Goal: Register for event/course

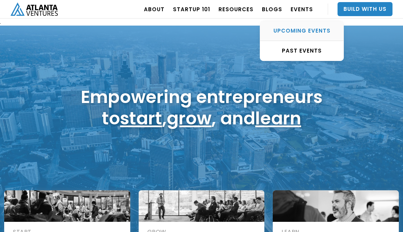
click at [304, 32] on div "UPCOMING EVENTS" at bounding box center [301, 30] width 83 height 7
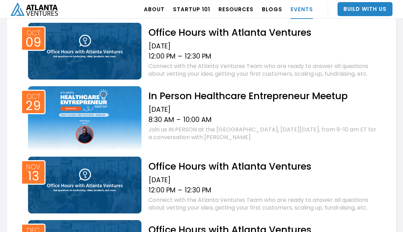
scroll to position [373, 0]
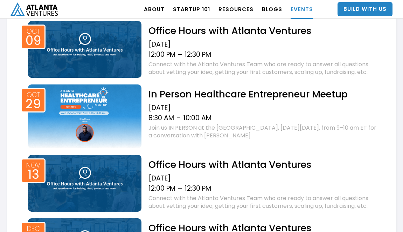
click at [239, 134] on div "Join us IN PERSON at the [GEOGRAPHIC_DATA], [DATE][DATE], from 9–10 am ET for a…" at bounding box center [263, 131] width 230 height 15
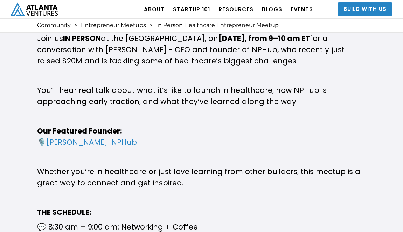
scroll to position [294, 0]
